Goal: Task Accomplishment & Management: Manage account settings

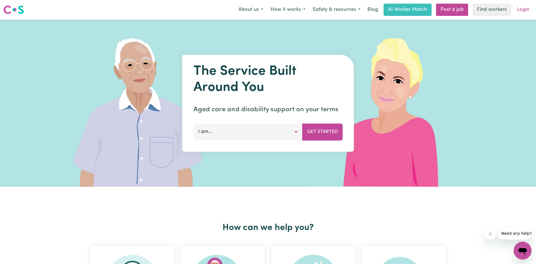
click at [518, 10] on link "Login" at bounding box center [522, 10] width 19 height 12
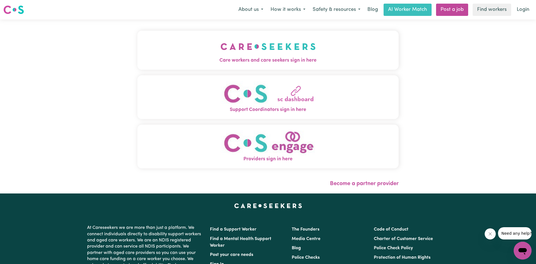
click at [174, 58] on span "Care workers and care seekers sign in here" at bounding box center [267, 60] width 261 height 7
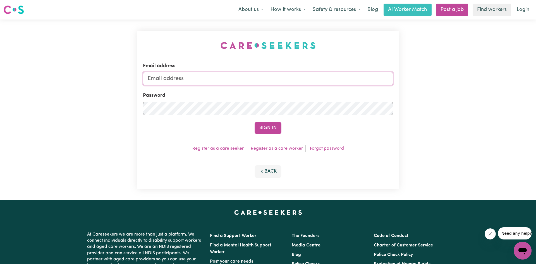
click at [253, 73] on input "Email address" at bounding box center [268, 78] width 250 height 13
type input "[EMAIL_ADDRESS][DOMAIN_NAME]"
click at [255, 122] on button "Sign In" at bounding box center [268, 128] width 27 height 12
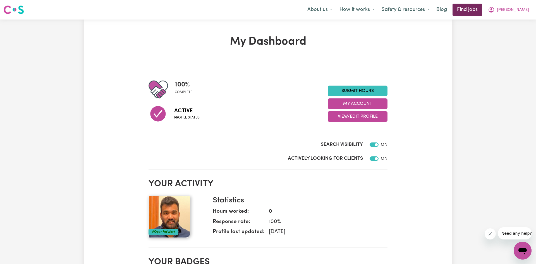
click at [474, 9] on link "Find jobs" at bounding box center [468, 10] width 30 height 12
